Goal: Navigation & Orientation: Find specific page/section

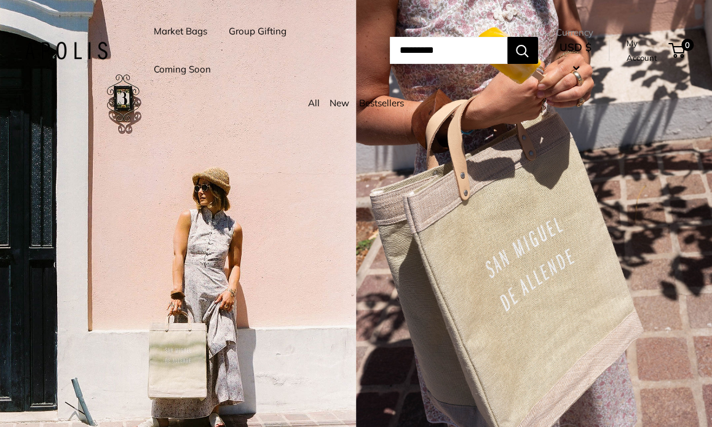
click at [192, 29] on link "Market Bags" at bounding box center [181, 31] width 54 height 17
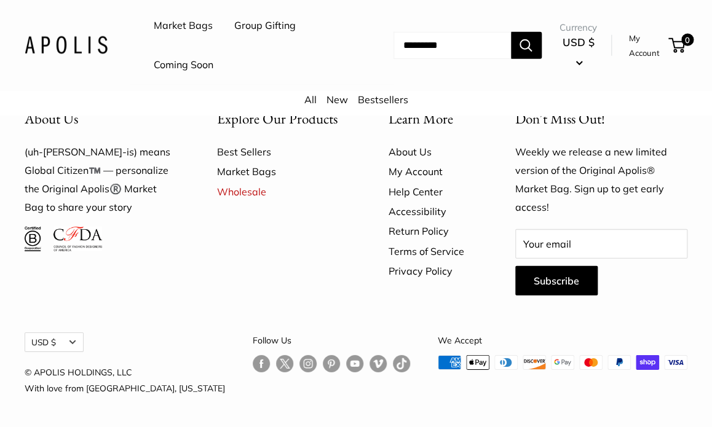
scroll to position [3100, 0]
